Goal: Navigation & Orientation: Understand site structure

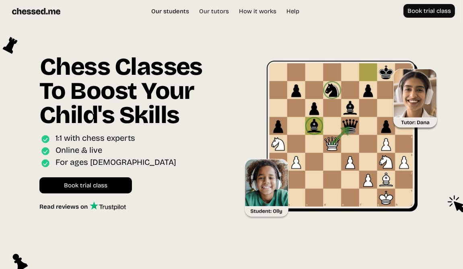
click at [173, 11] on link "Our students" at bounding box center [170, 11] width 46 height 8
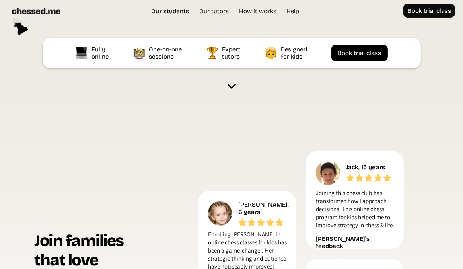
click at [172, 12] on link "Our students" at bounding box center [170, 11] width 46 height 8
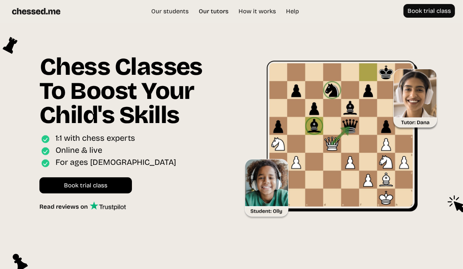
click at [214, 10] on link "Our tutors" at bounding box center [214, 11] width 38 height 8
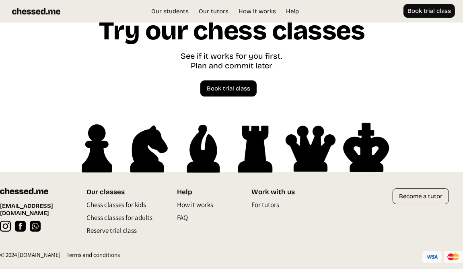
scroll to position [2178, 0]
click at [115, 201] on p "Chess classes for kids" at bounding box center [117, 207] width 60 height 13
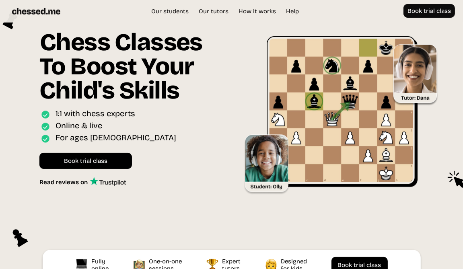
scroll to position [22, 0]
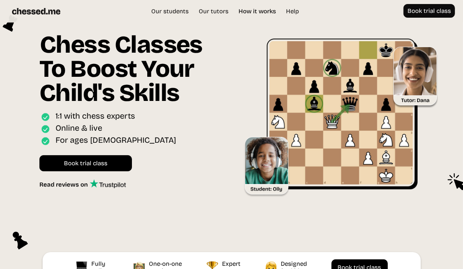
click at [253, 10] on link "How it works" at bounding box center [258, 11] width 46 height 8
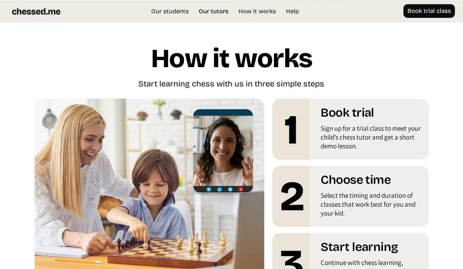
click at [216, 10] on link "Our tutors" at bounding box center [214, 11] width 38 height 8
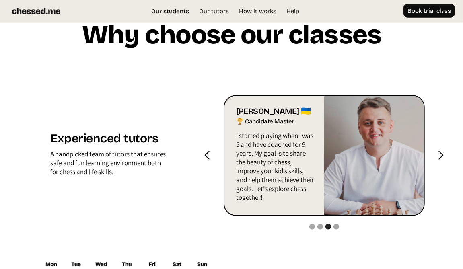
click at [164, 9] on link "Our students" at bounding box center [170, 11] width 46 height 8
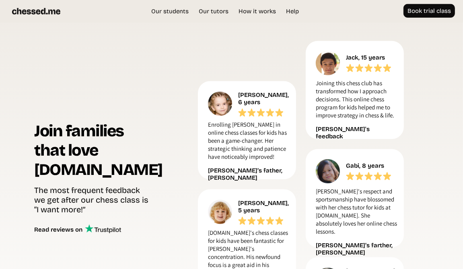
scroll to position [337, 0]
